Goal: Information Seeking & Learning: Find specific fact

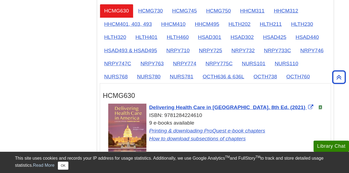
scroll to position [513, 0]
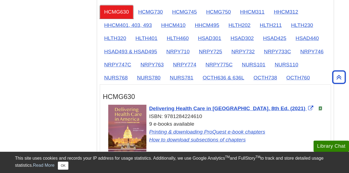
click at [120, 12] on link "HCMG630" at bounding box center [116, 11] width 33 height 13
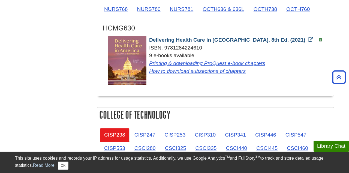
scroll to position [563, 0]
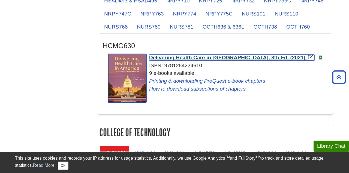
click at [217, 60] on span "Delivering Health Care in [GEOGRAPHIC_DATA], 8th Ed. (2021)" at bounding box center [227, 58] width 156 height 6
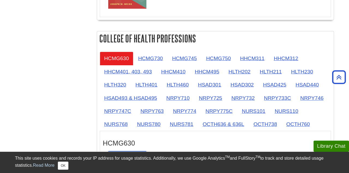
scroll to position [463, 0]
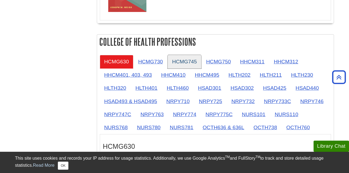
click at [190, 61] on link "HCMG745" at bounding box center [183, 61] width 33 height 13
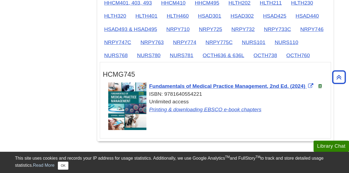
scroll to position [536, 0]
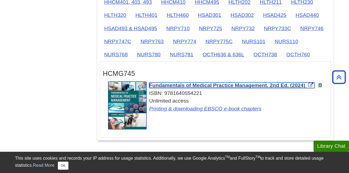
click at [310, 87] on link "Fundamentals of Medical Practice Management, 2nd Ed. (2024)" at bounding box center [231, 86] width 165 height 6
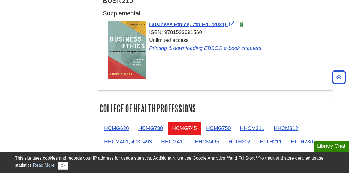
scroll to position [378, 0]
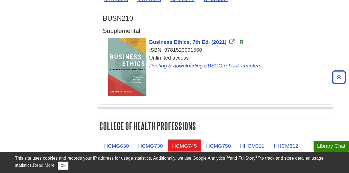
drag, startPoint x: 147, startPoint y: 39, endPoint x: 195, endPoint y: 60, distance: 52.2
click at [195, 60] on div "Business Ethics, 7th Ed. (2021) ISBN: 9781523091560 Unlimited access Printing &…" at bounding box center [218, 57] width 220 height 39
copy div "Business Ethics, 7th Ed. (2021) ISBN: 9781523091560 Unlimited access"
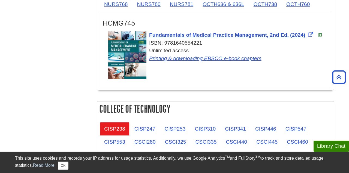
scroll to position [586, 0]
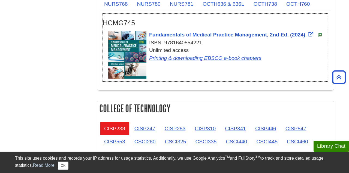
drag, startPoint x: 148, startPoint y: 35, endPoint x: 197, endPoint y: 50, distance: 51.3
click at [197, 50] on div "Fundamentals of Medical Practice Management, 2nd Ed. (2024) ISBN: 9781640554221…" at bounding box center [218, 46] width 220 height 31
copy div "Fundamentals of Medical Practice Management, 2nd Ed. (2024) ISBN: 9781640554221…"
